Goal: Task Accomplishment & Management: Use online tool/utility

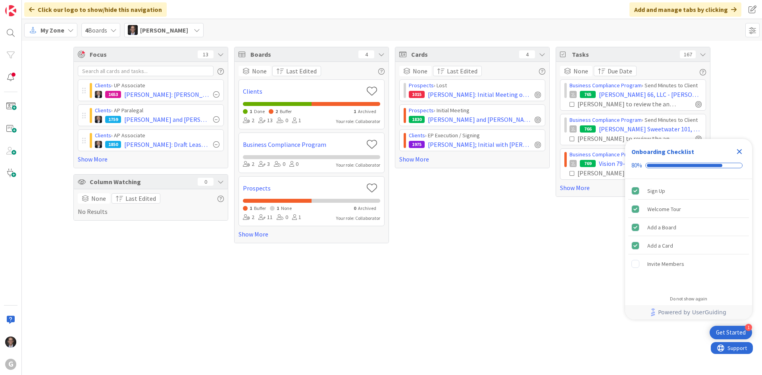
click at [61, 31] on span "My Zone" at bounding box center [52, 30] width 24 height 10
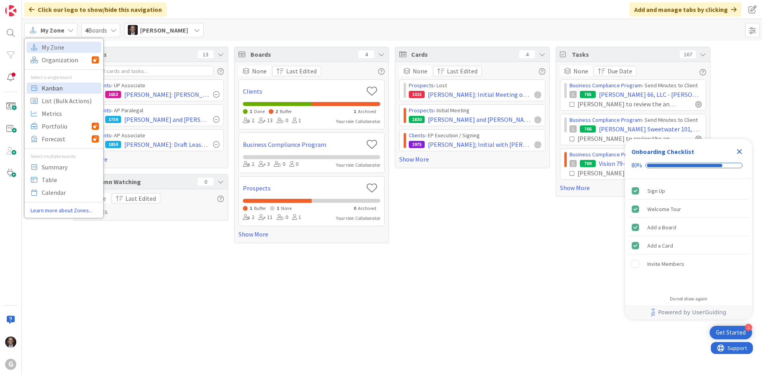
click at [54, 87] on span "Kanban" at bounding box center [70, 88] width 57 height 12
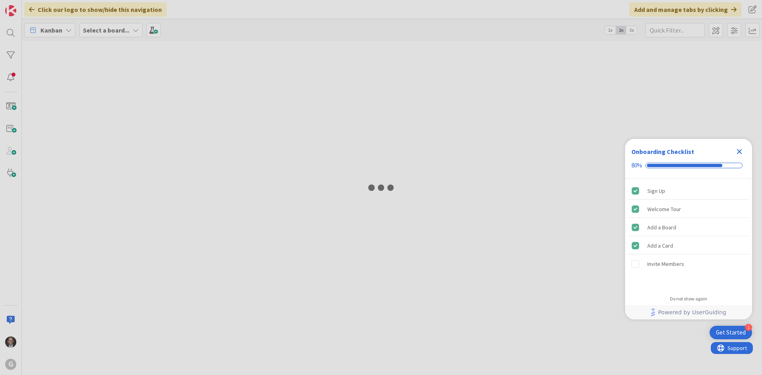
type input "[PERSON_NAME]"
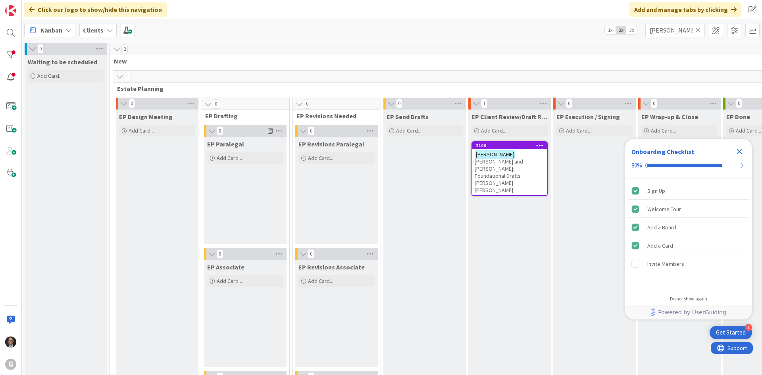
click at [698, 31] on icon at bounding box center [698, 30] width 6 height 7
click at [672, 31] on input "text" at bounding box center [675, 30] width 60 height 14
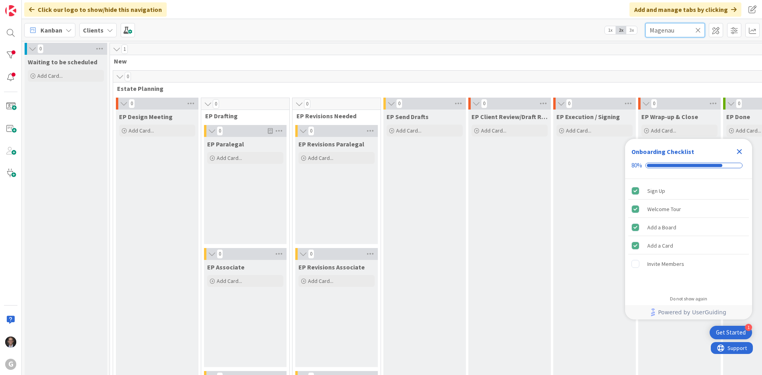
type input "Magenau"
click at [740, 150] on icon "Close Checklist" at bounding box center [739, 151] width 5 height 5
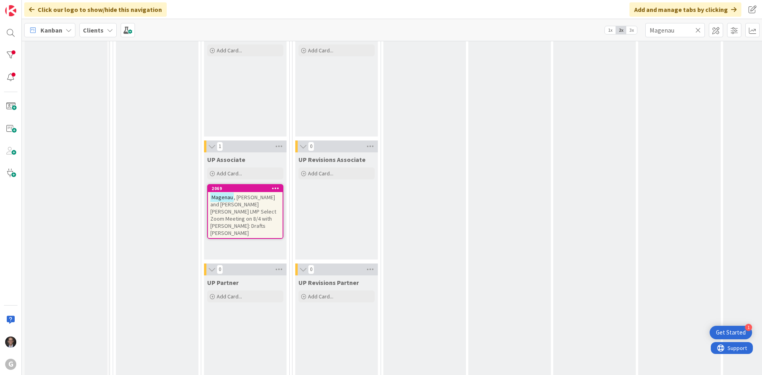
scroll to position [1270, 0]
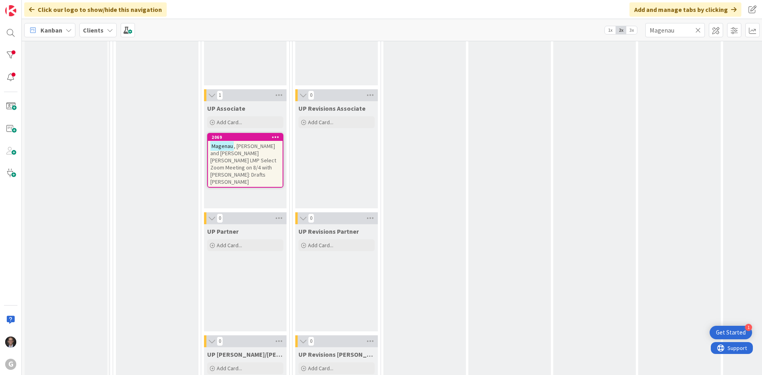
click at [248, 154] on span ", [PERSON_NAME] and [PERSON_NAME] [PERSON_NAME] LMP Select Zoom Meeting on 8/4 …" at bounding box center [243, 163] width 66 height 43
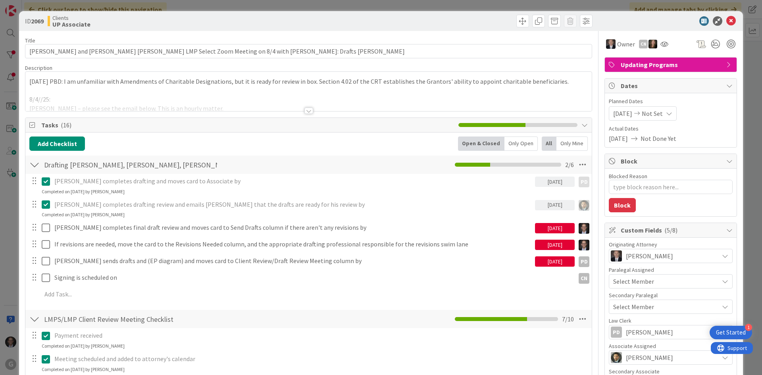
click at [304, 111] on div at bounding box center [308, 111] width 9 height 6
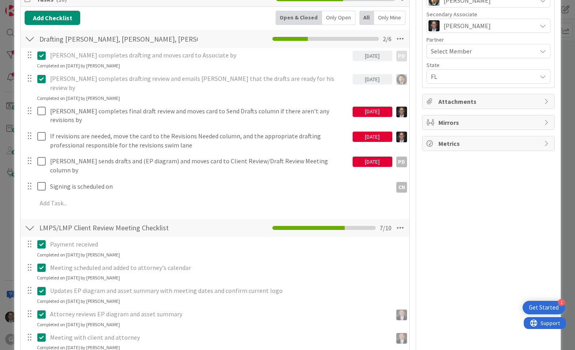
scroll to position [318, 0]
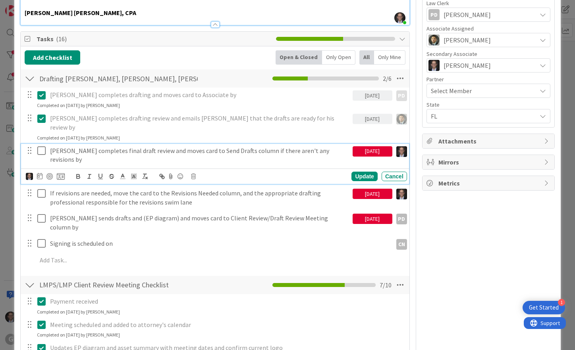
click at [42, 146] on icon at bounding box center [43, 151] width 12 height 10
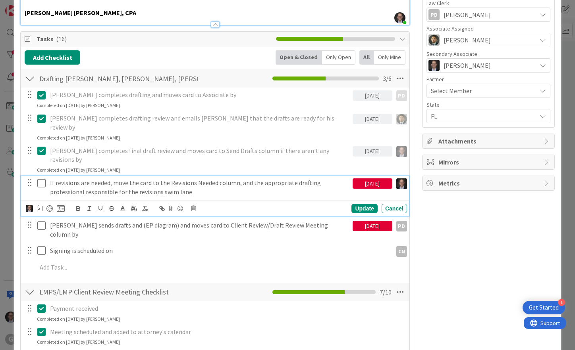
click at [71, 179] on p "If revisions are needed, move the card to the Revisions Needed column, and the …" at bounding box center [199, 188] width 299 height 18
click at [193, 206] on icon at bounding box center [193, 209] width 5 height 6
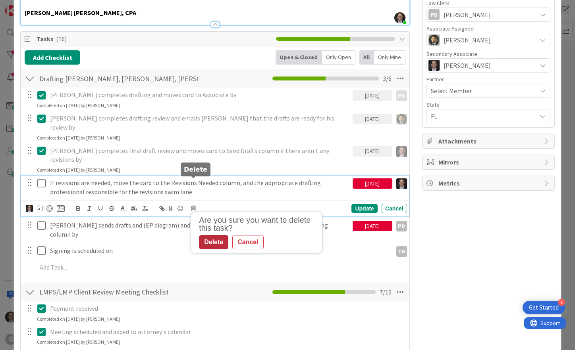
click at [215, 235] on div "Delete" at bounding box center [213, 242] width 29 height 14
type textarea "x"
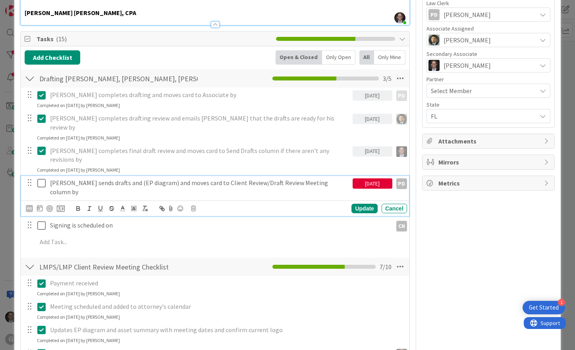
click at [112, 179] on p "[PERSON_NAME] sends drafts and (EP diagram) and moves card to Client Review/Dra…" at bounding box center [199, 188] width 299 height 18
click at [97, 179] on p "[PERSON_NAME] sends drafts and (EP diagram) and moves card to Client Review/Dra…" at bounding box center [199, 188] width 299 height 18
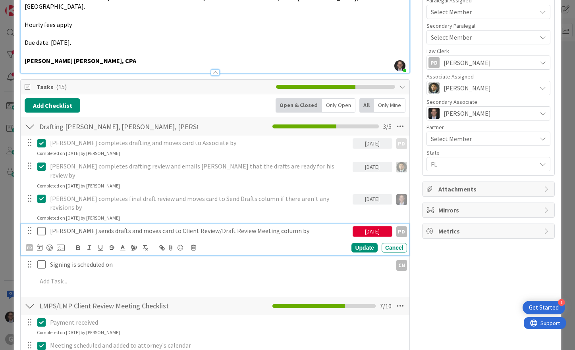
scroll to position [278, 0]
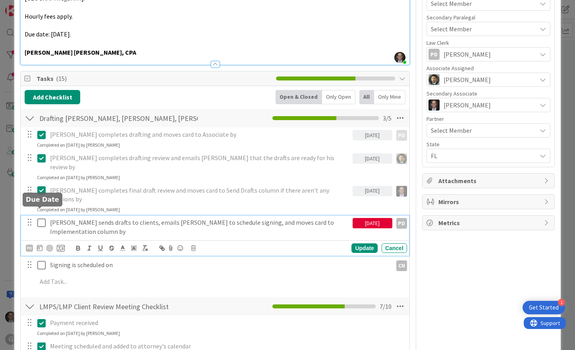
click at [39, 245] on icon at bounding box center [40, 248] width 6 height 6
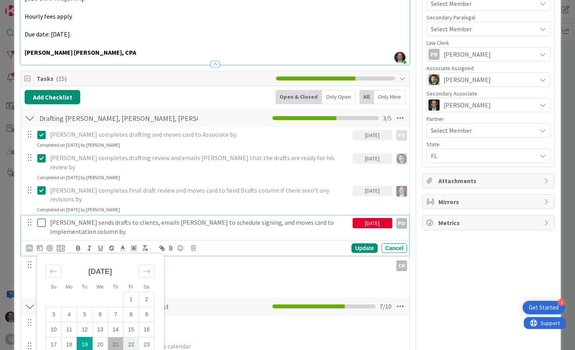
click at [132, 338] on td "22" at bounding box center [130, 345] width 15 height 15
type input "[DATE]"
click at [352, 244] on div "Update" at bounding box center [364, 249] width 26 height 10
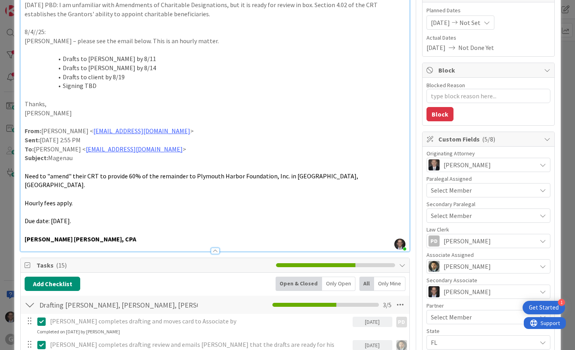
scroll to position [0, 0]
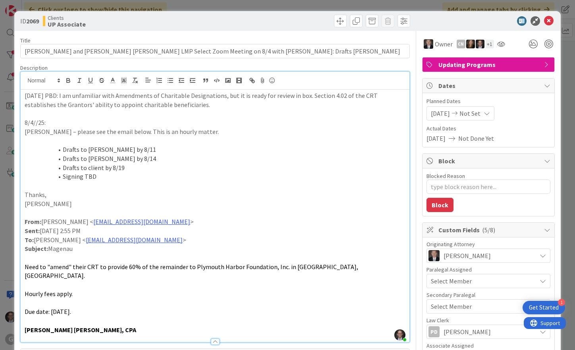
click at [25, 94] on p "[DATE] PBD: I am unfamiliar with Amendments of Charitable Designations, but it …" at bounding box center [215, 100] width 381 height 18
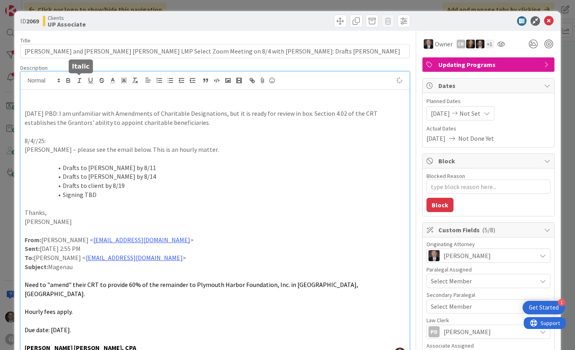
type textarea "x"
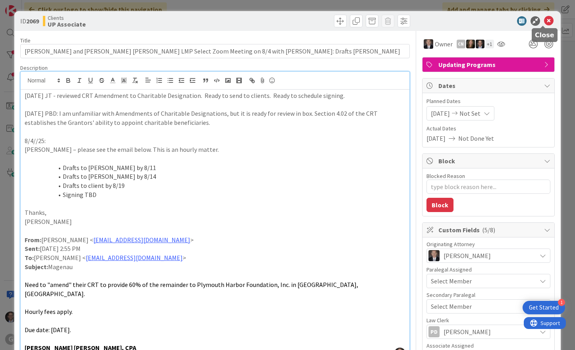
click at [544, 18] on icon at bounding box center [549, 21] width 10 height 10
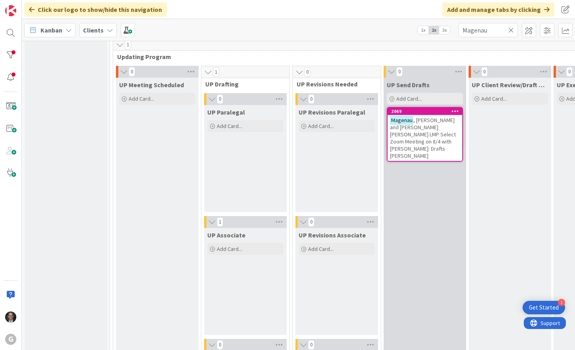
scroll to position [1140, 0]
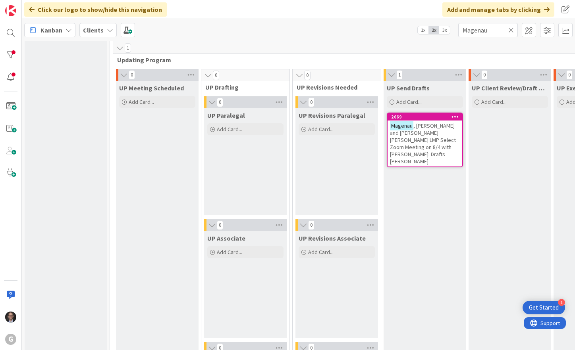
click at [425, 131] on span ", [PERSON_NAME] and [PERSON_NAME] [PERSON_NAME] LMP Select Zoom Meeting on 8/4 …" at bounding box center [423, 143] width 66 height 43
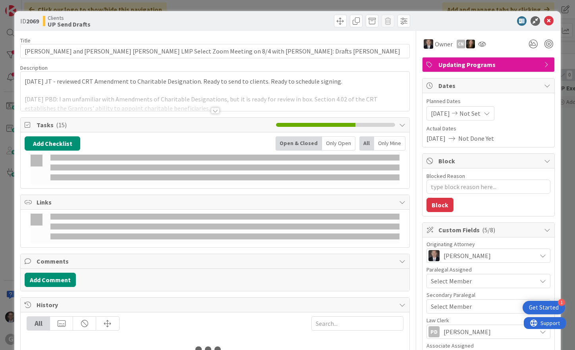
type textarea "x"
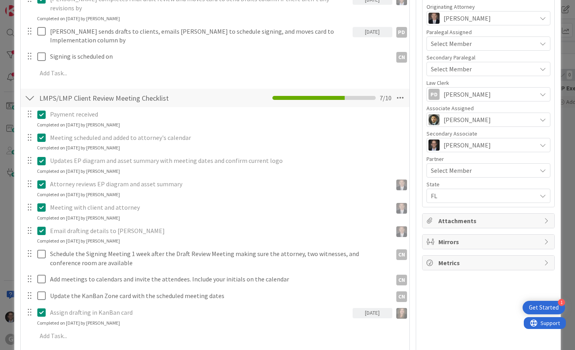
scroll to position [238, 0]
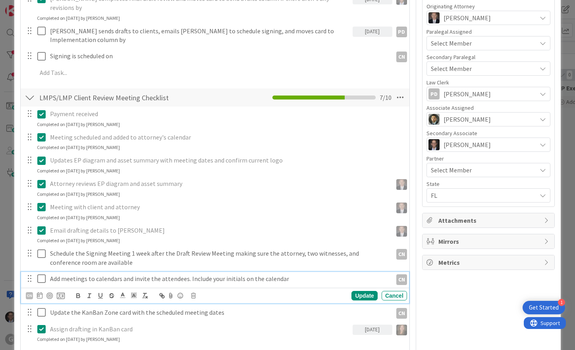
click at [120, 275] on p "Add meetings to calendars and invite the attendees. Include your initials on th…" at bounding box center [219, 279] width 339 height 9
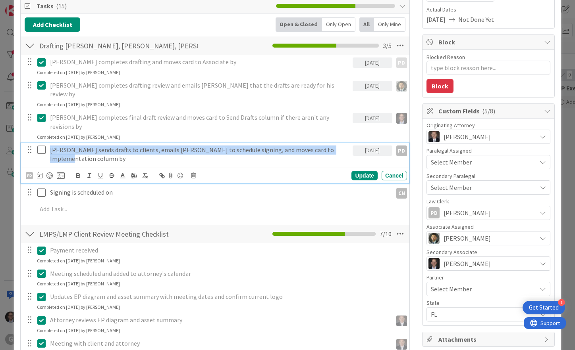
drag, startPoint x: 50, startPoint y: 131, endPoint x: 336, endPoint y: 133, distance: 286.2
click at [336, 146] on p "[PERSON_NAME] sends drafts to clients, emails [PERSON_NAME] to schedule signing…" at bounding box center [199, 155] width 299 height 18
copy p "[PERSON_NAME] sends drafts to clients, emails [PERSON_NAME] to schedule signing…"
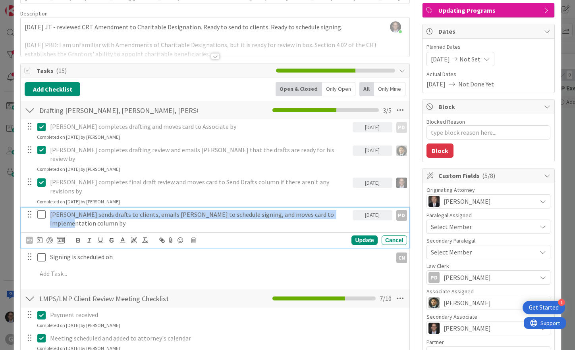
scroll to position [0, 0]
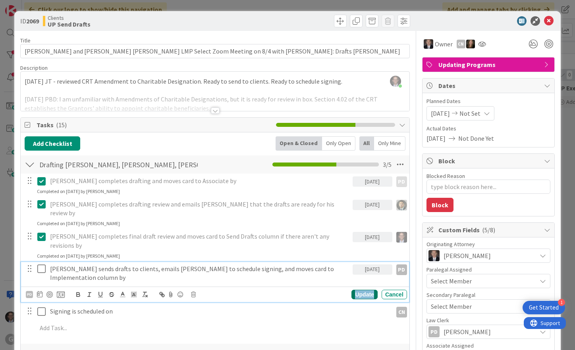
click at [354, 290] on div "Update" at bounding box center [364, 295] width 26 height 10
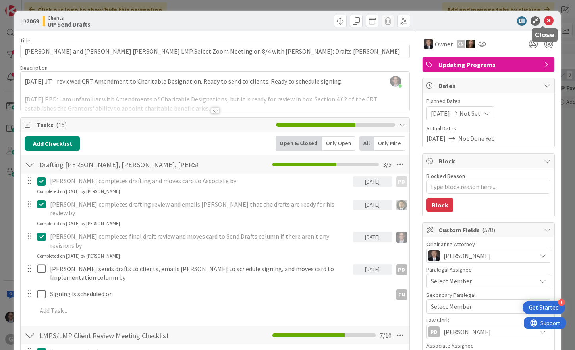
click at [545, 21] on icon at bounding box center [549, 21] width 10 height 10
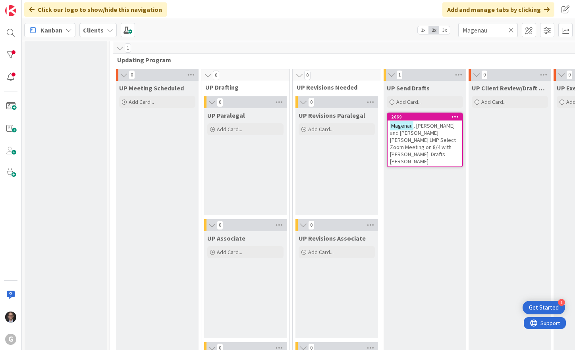
click at [512, 29] on icon at bounding box center [511, 30] width 6 height 7
click at [483, 32] on input "text" at bounding box center [488, 30] width 60 height 14
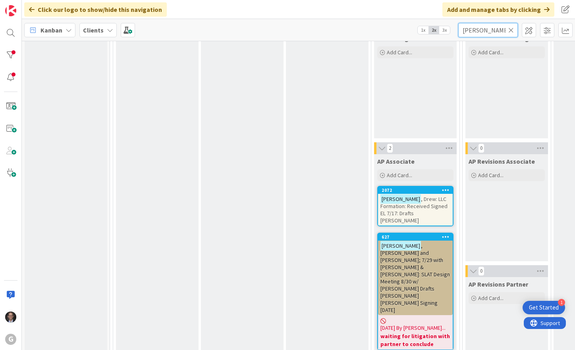
scroll to position [703, 0]
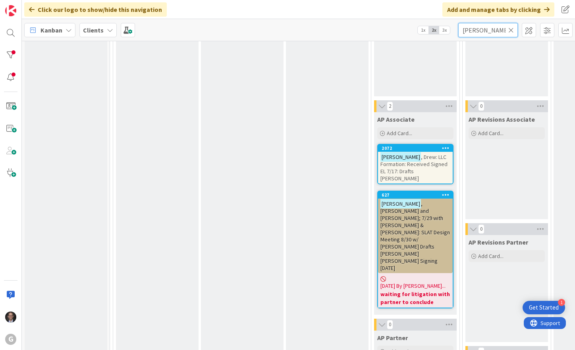
type input "[PERSON_NAME]"
click at [420, 165] on span ", Drew: LLC Formation: Received Signed EL 7/17: Drafts [PERSON_NAME]" at bounding box center [413, 168] width 67 height 29
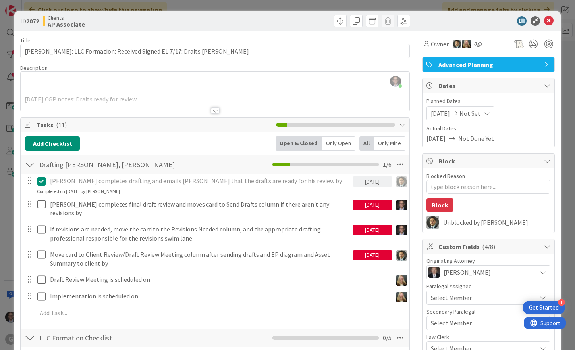
click at [211, 112] on div at bounding box center [215, 111] width 9 height 6
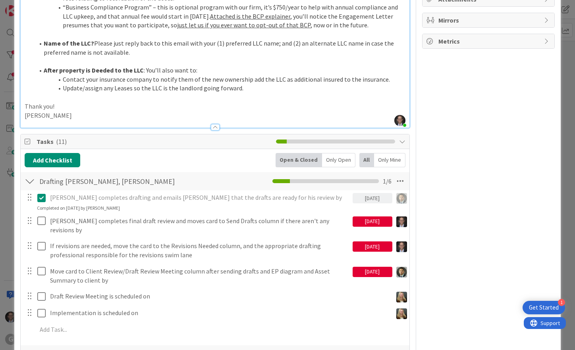
scroll to position [516, 0]
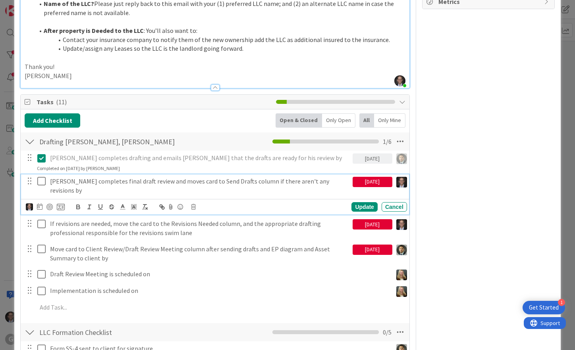
click at [42, 177] on icon at bounding box center [43, 182] width 12 height 10
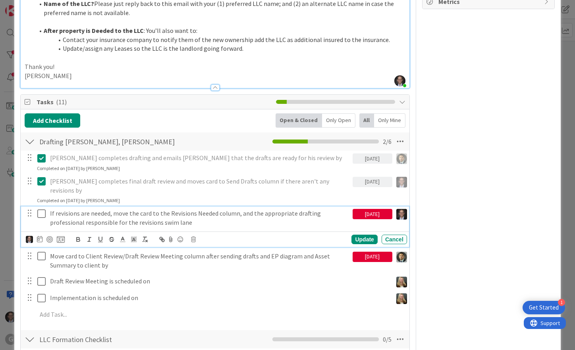
click at [102, 209] on p "If revisions are needed, move the card to the Revisions Needed column, and the …" at bounding box center [199, 218] width 299 height 18
click at [194, 237] on icon at bounding box center [193, 240] width 5 height 6
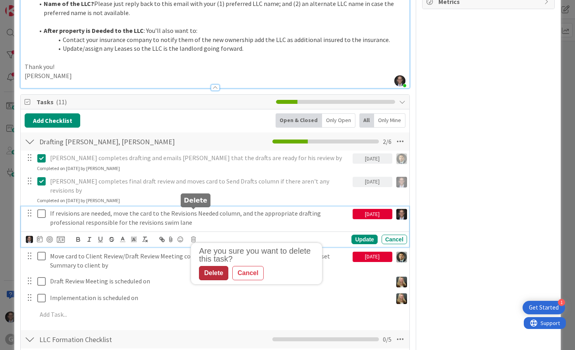
click at [211, 266] on div "Delete" at bounding box center [213, 273] width 29 height 14
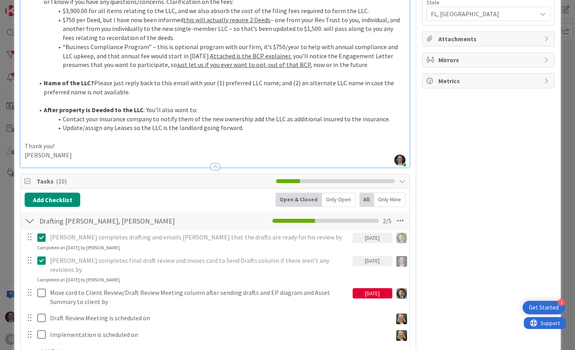
scroll to position [476, 0]
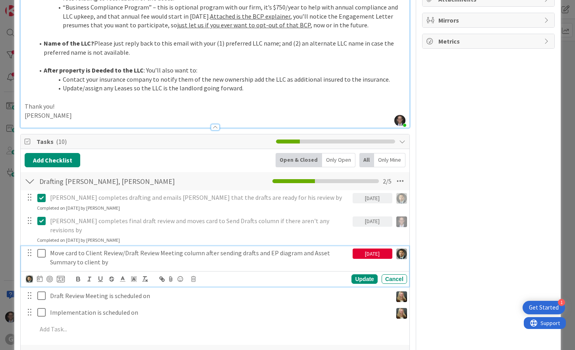
click at [62, 249] on p "Move card to Client Review/Draft Review Meeting column after sending drafts and…" at bounding box center [199, 258] width 299 height 18
drag, startPoint x: 275, startPoint y: 230, endPoint x: 268, endPoint y: 229, distance: 6.8
click at [275, 249] on p "Move card to Client Review/Draft Review Meeting column after sending drafts and…" at bounding box center [199, 258] width 299 height 18
drag, startPoint x: 254, startPoint y: 225, endPoint x: 78, endPoint y: 237, distance: 176.6
click at [78, 249] on p "Move card to Client Review/Draft Review Meeting column after sending drafts and…" at bounding box center [199, 258] width 299 height 18
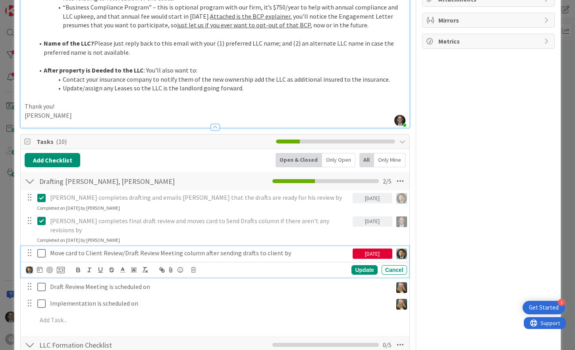
click at [42, 249] on icon at bounding box center [43, 254] width 12 height 10
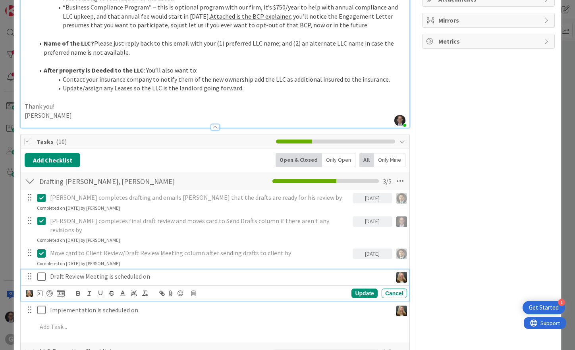
click at [70, 272] on p "Draft Review Meeting is scheduled on" at bounding box center [219, 276] width 339 height 9
type textarea "x"
click at [50, 272] on p "Draft Review Meeting is scheduled on" at bounding box center [219, 276] width 339 height 9
click at [351, 289] on div "Update" at bounding box center [364, 294] width 26 height 10
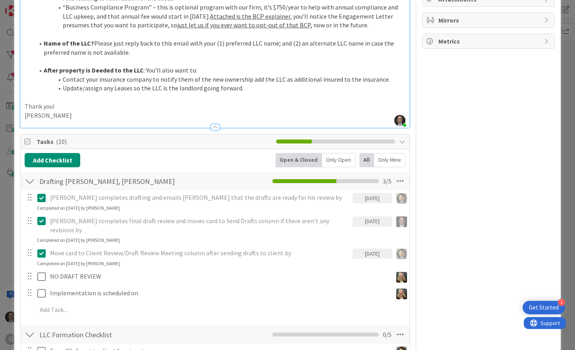
click at [40, 249] on icon at bounding box center [43, 254] width 12 height 10
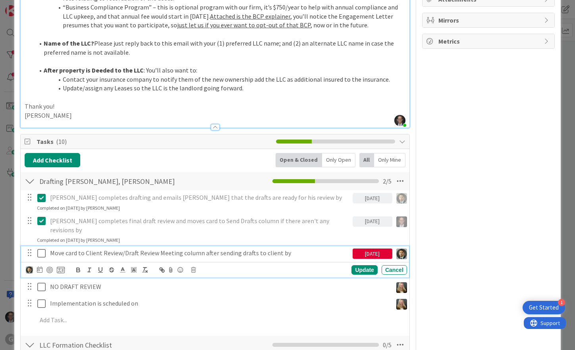
type textarea "x"
click at [75, 249] on p "Move card to Client Review/Draft Review Meeting column after sending drafts to …" at bounding box center [199, 253] width 299 height 9
click at [142, 249] on p "Move card to Client Review/Draft Review Meeting column after sending drafts to …" at bounding box center [199, 253] width 299 height 9
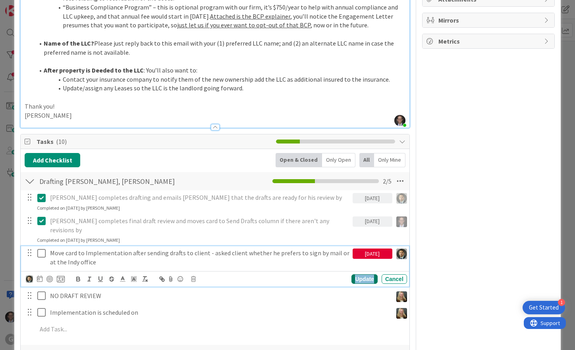
click at [354, 275] on div "Update" at bounding box center [364, 280] width 26 height 10
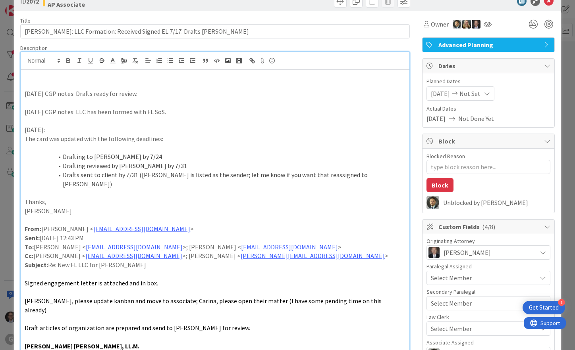
scroll to position [0, 0]
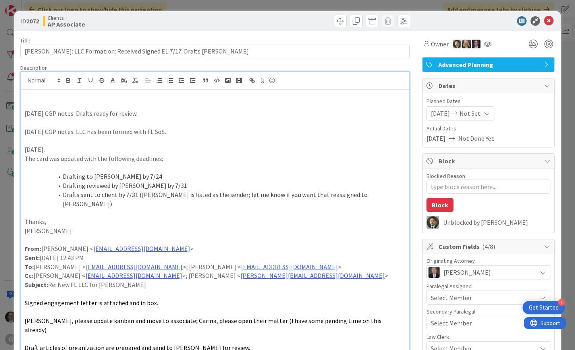
click at [100, 140] on p at bounding box center [215, 141] width 381 height 9
click at [30, 99] on p at bounding box center [215, 95] width 381 height 9
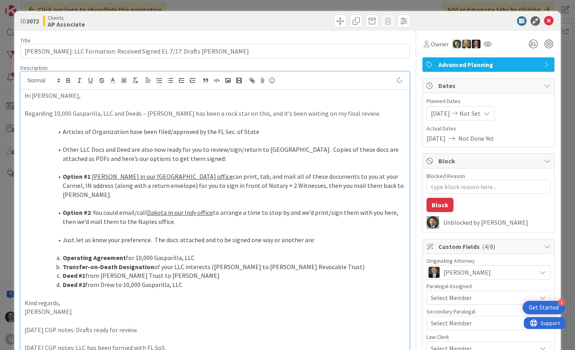
type textarea "x"
click at [25, 96] on p "Hi [PERSON_NAME]," at bounding box center [215, 95] width 381 height 9
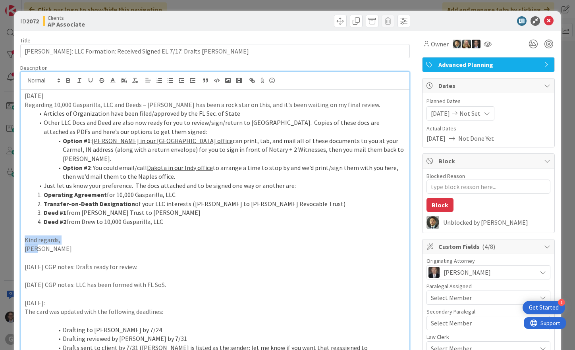
drag, startPoint x: 25, startPoint y: 229, endPoint x: 91, endPoint y: 243, distance: 66.9
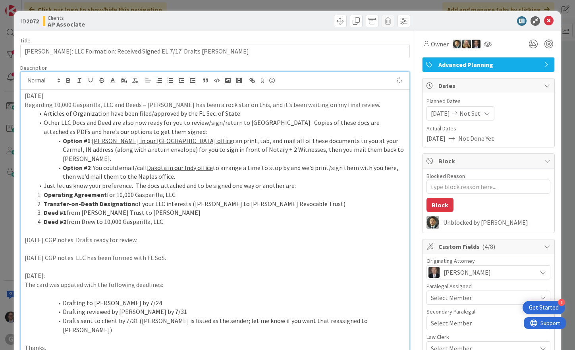
type textarea "x"
click at [544, 20] on icon at bounding box center [549, 21] width 10 height 10
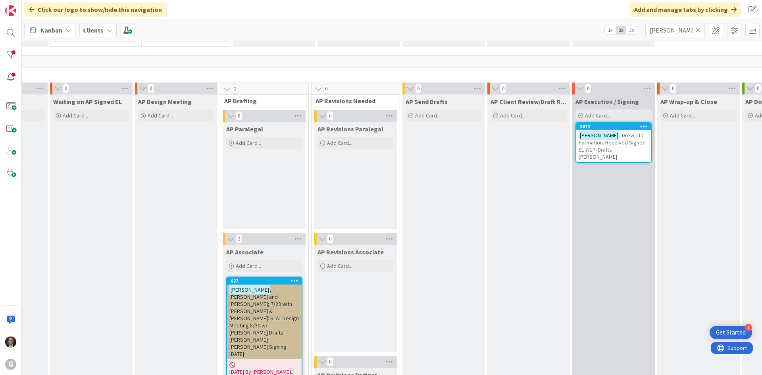
scroll to position [568, 151]
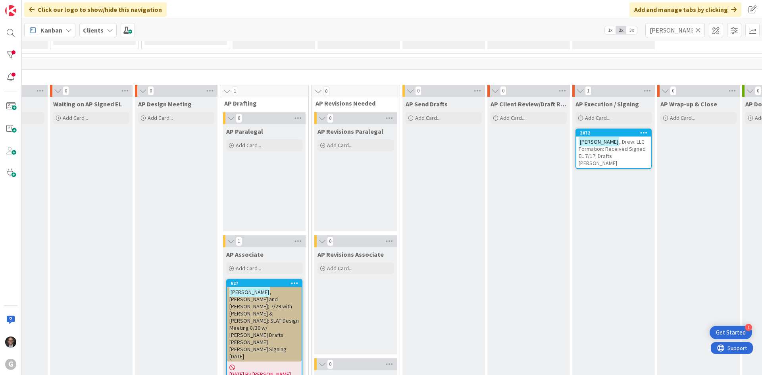
click at [697, 29] on icon at bounding box center [698, 30] width 6 height 7
click at [690, 31] on input "text" at bounding box center [675, 30] width 60 height 14
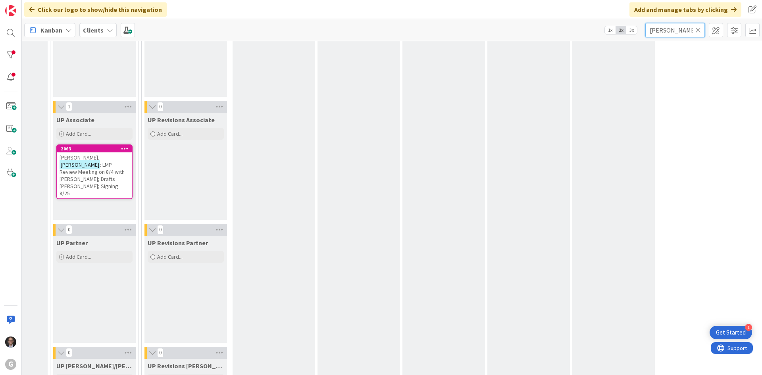
scroll to position [1174, 151]
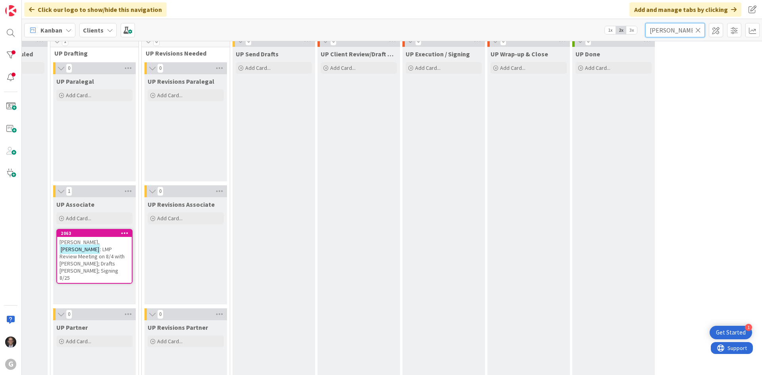
type input "[PERSON_NAME]"
click at [106, 253] on span ": LMP Review Meeting on 8/4 with [PERSON_NAME]; Drafts [PERSON_NAME]; Signing 8…" at bounding box center [92, 264] width 65 height 36
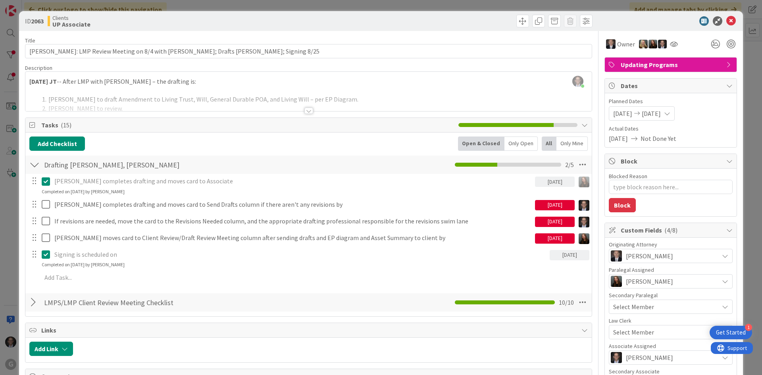
click at [304, 110] on div at bounding box center [308, 111] width 9 height 6
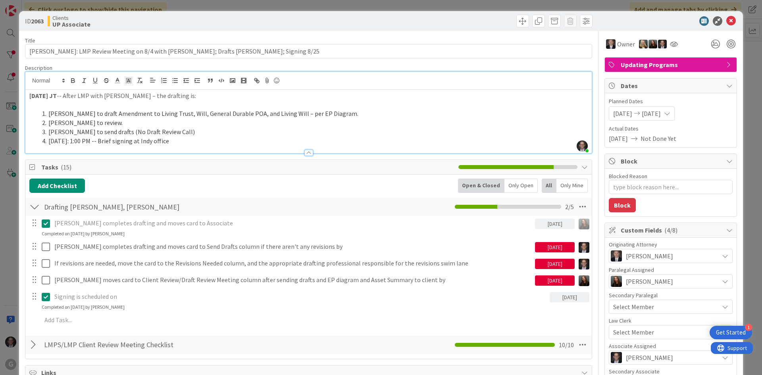
type textarea "x"
